Goal: Navigation & Orientation: Understand site structure

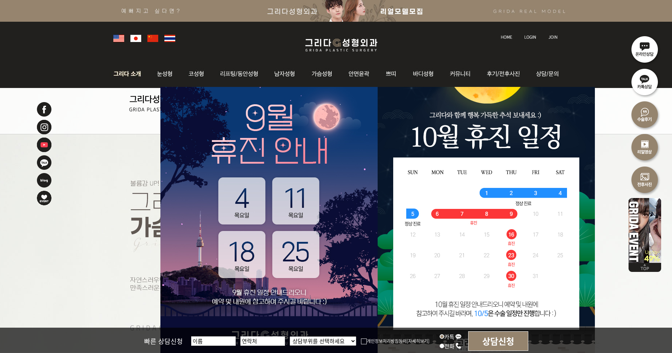
click at [142, 72] on img at bounding box center [129, 74] width 39 height 28
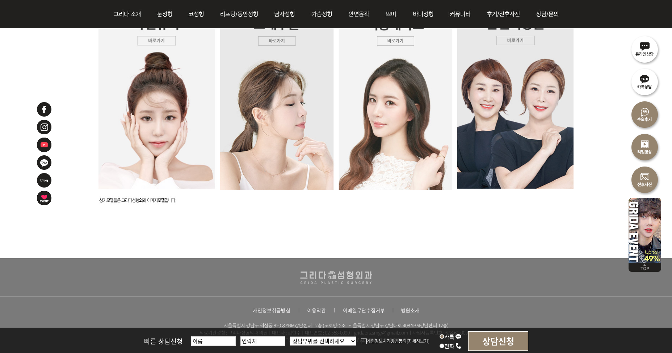
scroll to position [1843, 0]
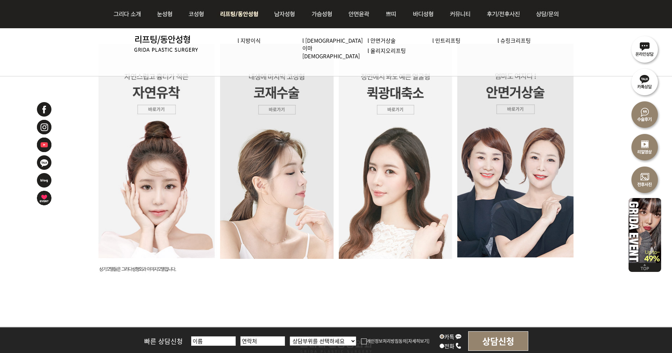
click at [234, 14] on img at bounding box center [239, 14] width 55 height 28
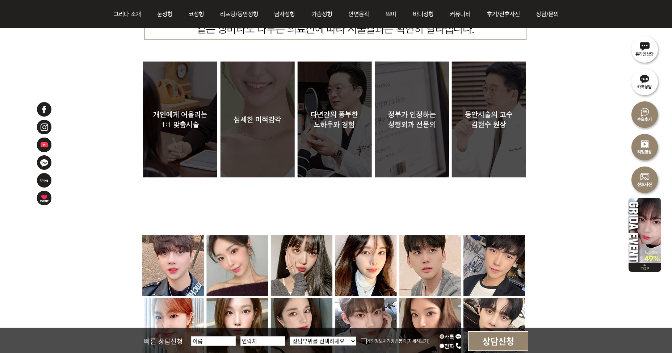
scroll to position [2589, 0]
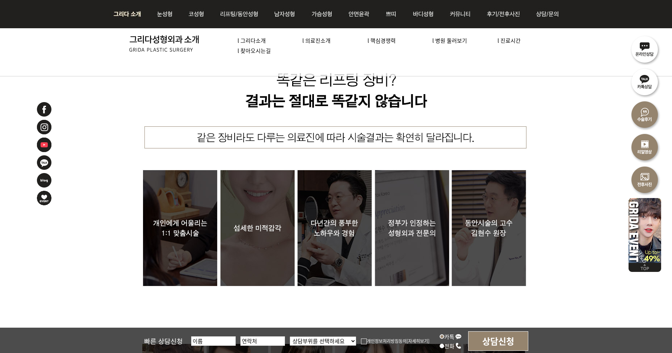
click at [318, 40] on link "l 의료진소개" at bounding box center [316, 41] width 28 height 8
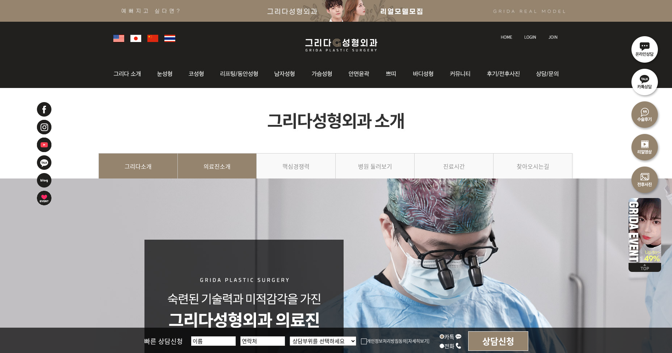
click at [150, 165] on link "그리다소개" at bounding box center [138, 169] width 79 height 33
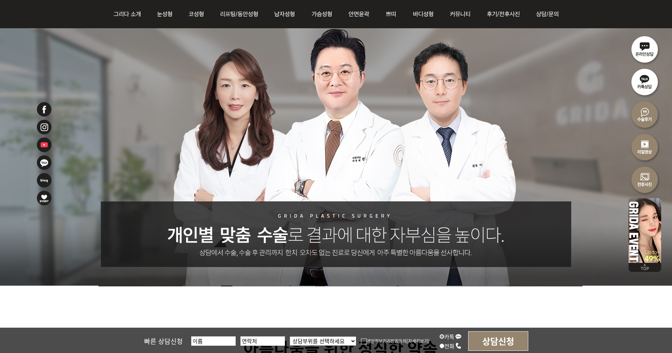
scroll to position [143, 0]
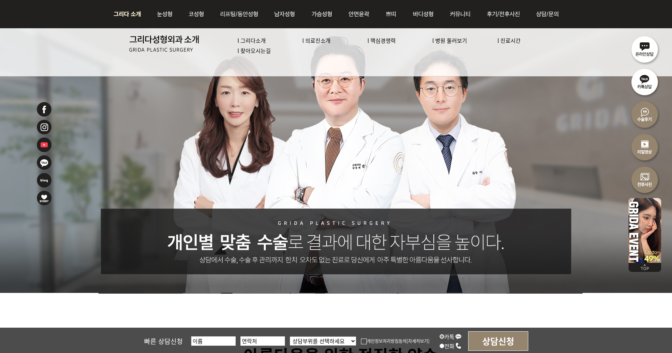
click at [455, 41] on link "l 병원 둘러보기" at bounding box center [449, 41] width 35 height 8
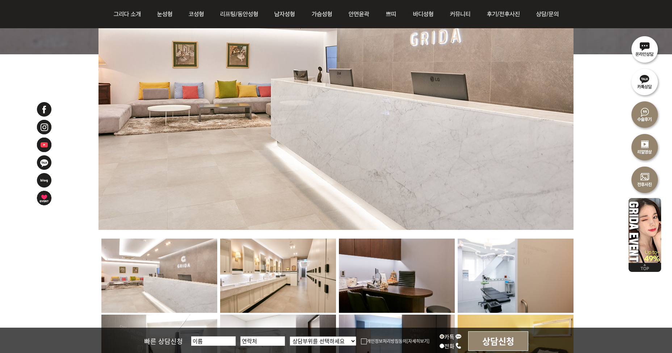
scroll to position [362, 0]
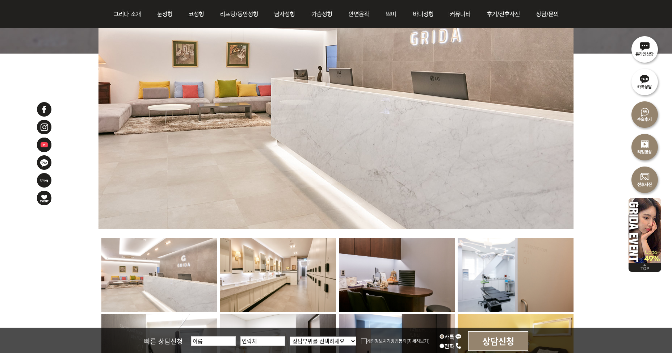
click at [288, 259] on img at bounding box center [278, 275] width 116 height 74
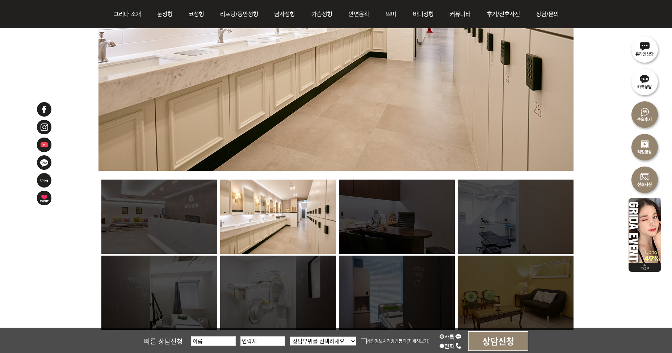
scroll to position [435, 0]
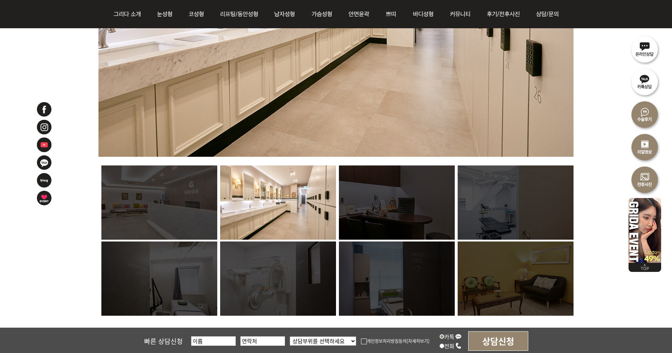
click at [359, 216] on img at bounding box center [397, 203] width 116 height 74
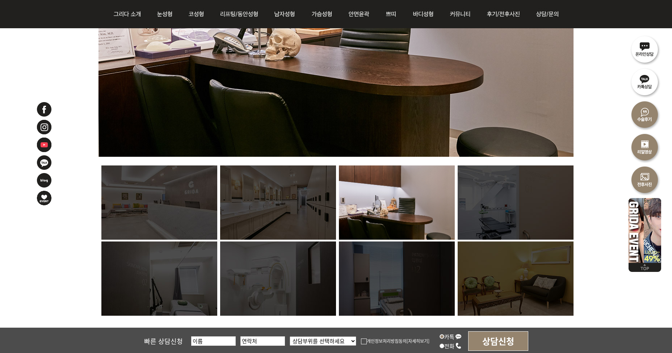
drag, startPoint x: 193, startPoint y: 208, endPoint x: 180, endPoint y: 208, distance: 12.7
click at [192, 208] on img at bounding box center [159, 203] width 116 height 74
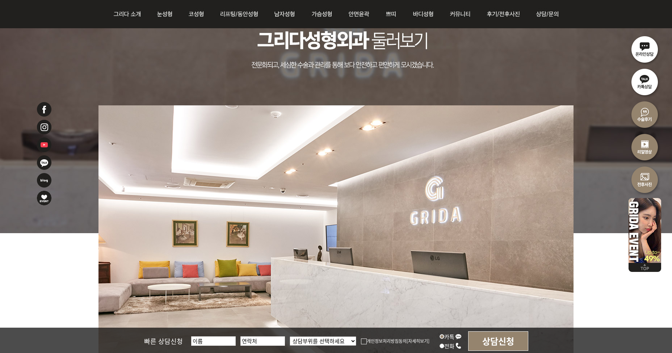
scroll to position [109, 0]
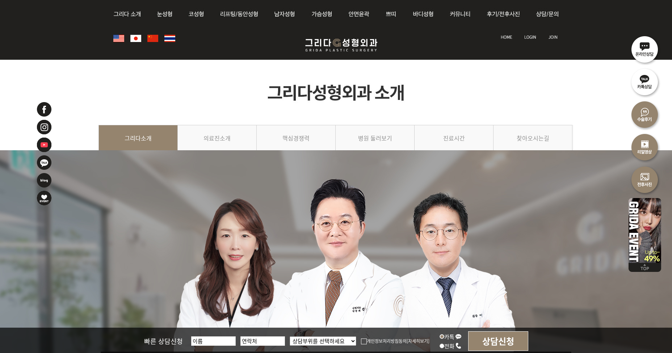
scroll to position [143, 0]
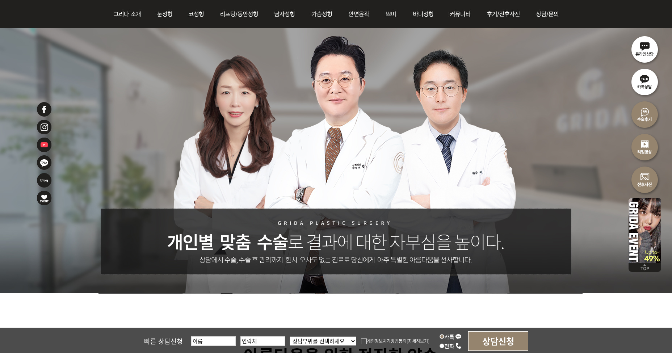
click at [198, 67] on div at bounding box center [336, 150] width 672 height 286
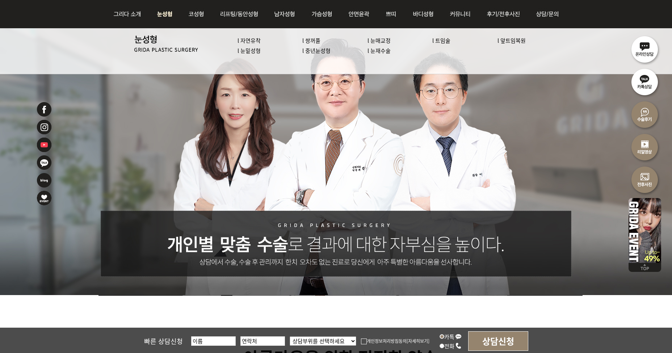
scroll to position [0, 0]
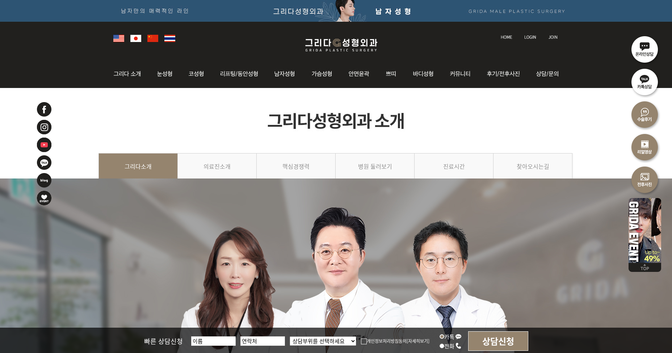
click at [315, 41] on img at bounding box center [341, 45] width 87 height 17
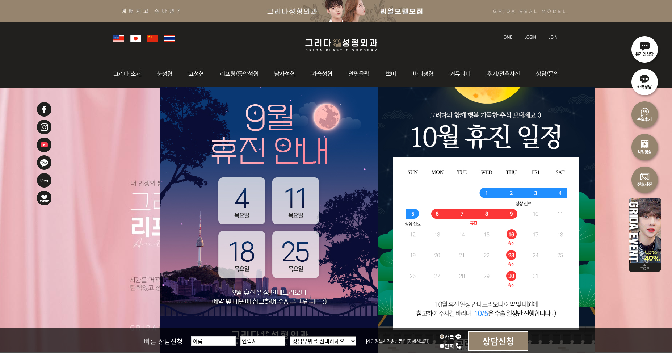
click at [125, 37] on li at bounding box center [121, 38] width 17 height 10
click at [122, 36] on img at bounding box center [118, 38] width 11 height 7
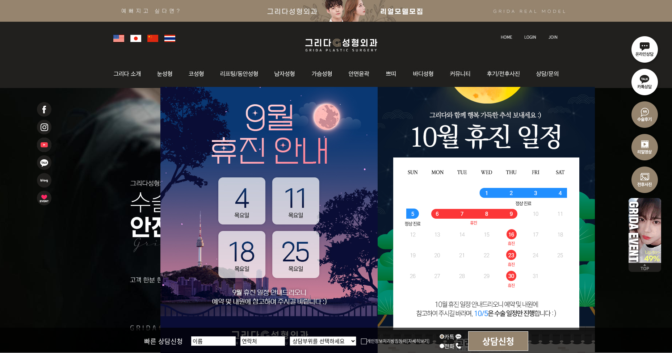
click at [136, 36] on img at bounding box center [135, 38] width 11 height 7
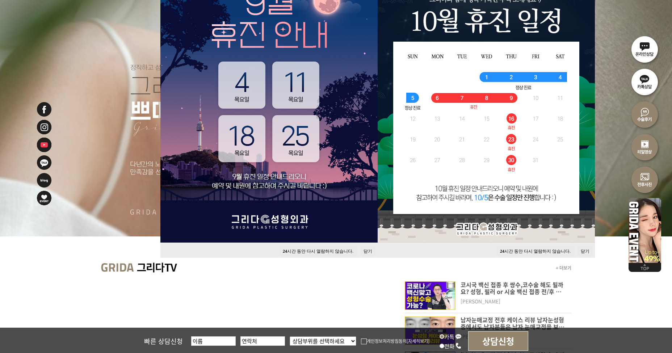
scroll to position [36, 0]
